Goal: Task Accomplishment & Management: Manage account settings

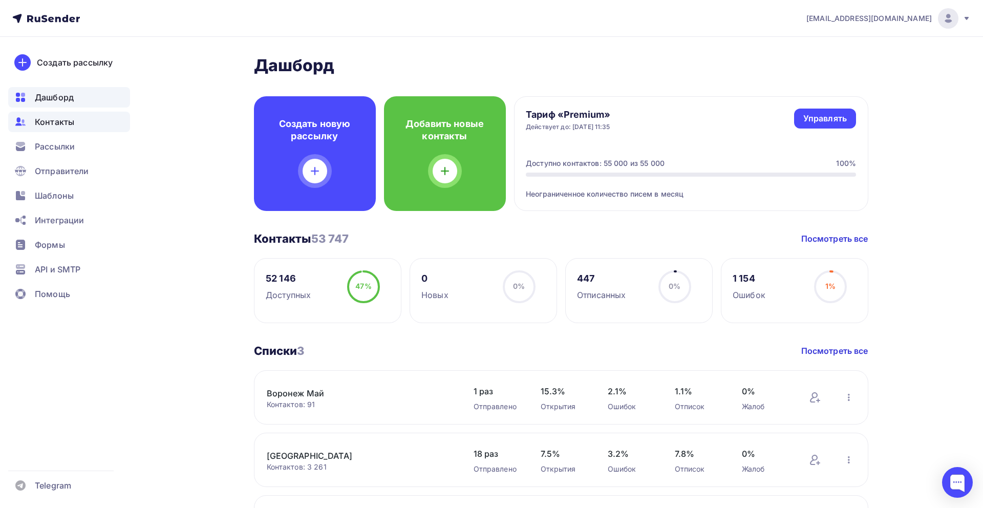
click at [93, 120] on div "Контакты" at bounding box center [69, 122] width 122 height 20
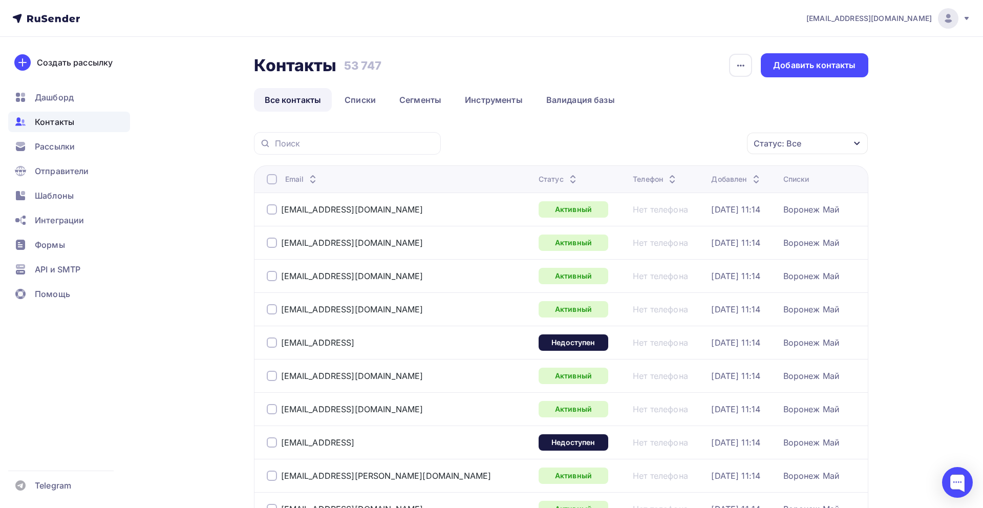
click at [352, 150] on div at bounding box center [347, 143] width 187 height 23
click at [350, 145] on input "text" at bounding box center [355, 143] width 160 height 11
paste input "[EMAIL_ADDRESS][DOMAIN_NAME]"
type input "[EMAIL_ADDRESS][DOMAIN_NAME]"
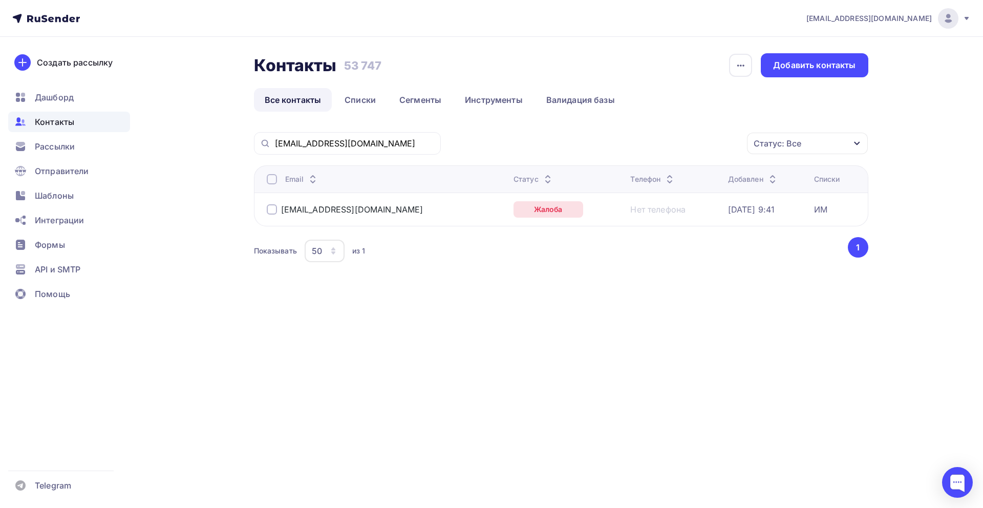
click at [275, 211] on div at bounding box center [272, 209] width 10 height 10
click at [513, 207] on div "Жалоба" at bounding box center [548, 209] width 70 height 16
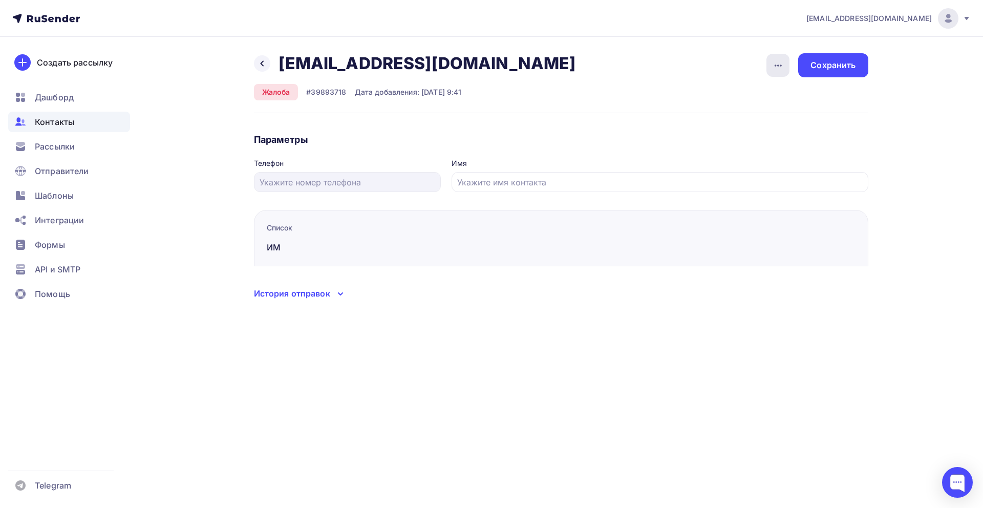
click at [771, 63] on div "button" at bounding box center [777, 65] width 23 height 23
click at [744, 100] on div "Удалить" at bounding box center [738, 97] width 98 height 12
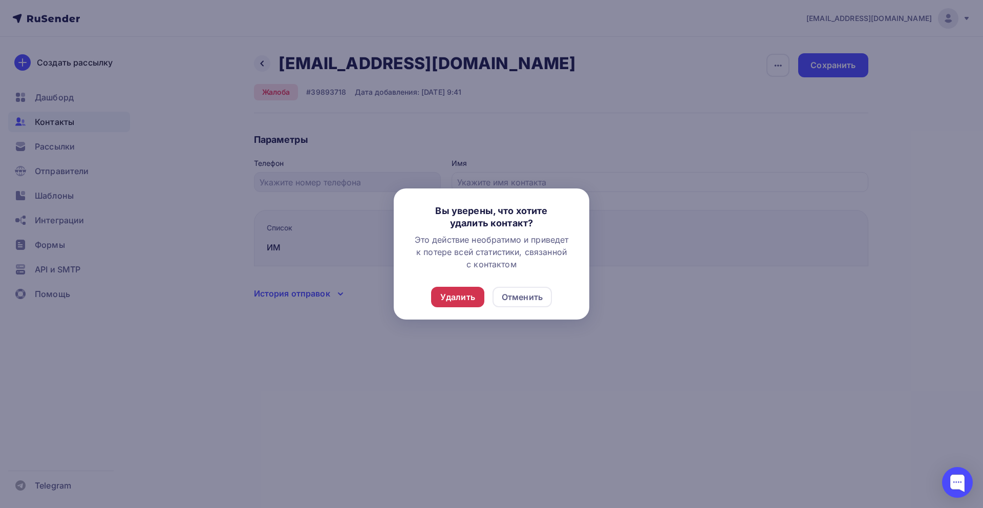
click at [467, 295] on div "Удалить" at bounding box center [457, 297] width 35 height 12
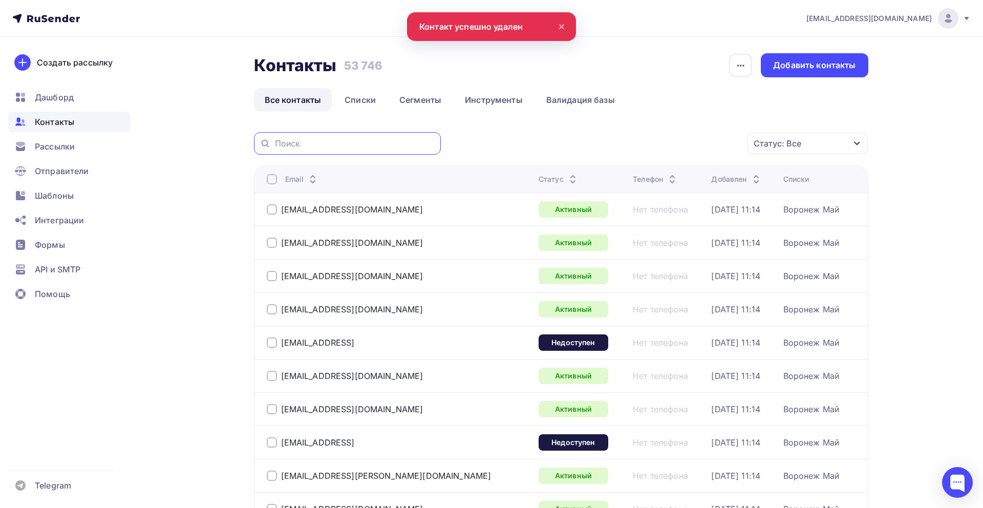
click at [369, 142] on input "text" at bounding box center [355, 143] width 160 height 11
paste input "[EMAIL_ADDRESS][DOMAIN_NAME]"
type input "[EMAIL_ADDRESS][DOMAIN_NAME]"
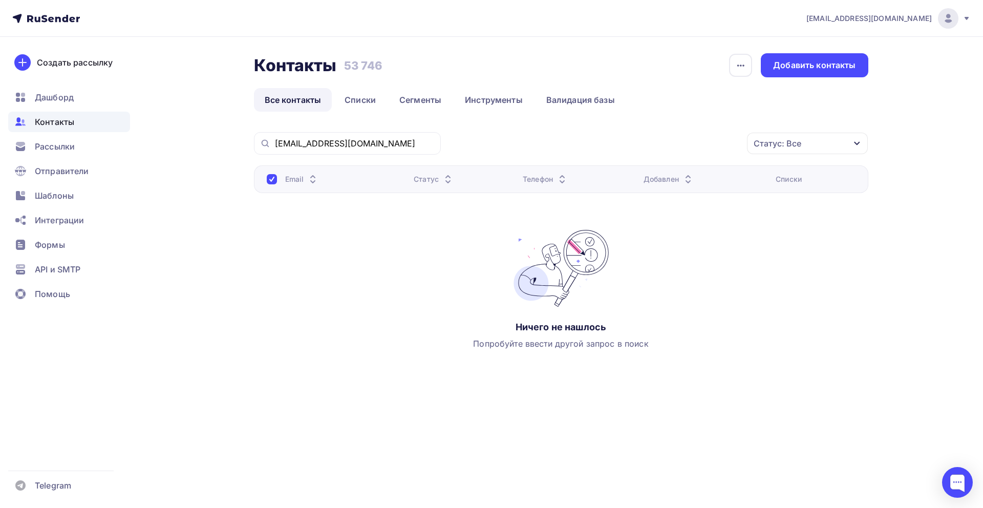
drag, startPoint x: 393, startPoint y: 150, endPoint x: 370, endPoint y: 148, distance: 23.2
click at [366, 148] on div "[EMAIL_ADDRESS][DOMAIN_NAME]" at bounding box center [347, 143] width 187 height 23
click at [399, 144] on input "[EMAIL_ADDRESS][DOMAIN_NAME]" at bounding box center [355, 143] width 160 height 11
drag, startPoint x: 385, startPoint y: 146, endPoint x: 269, endPoint y: 139, distance: 115.9
click at [267, 145] on div "[EMAIL_ADDRESS][DOMAIN_NAME]" at bounding box center [347, 143] width 187 height 23
